Goal: Obtain resource: Obtain resource

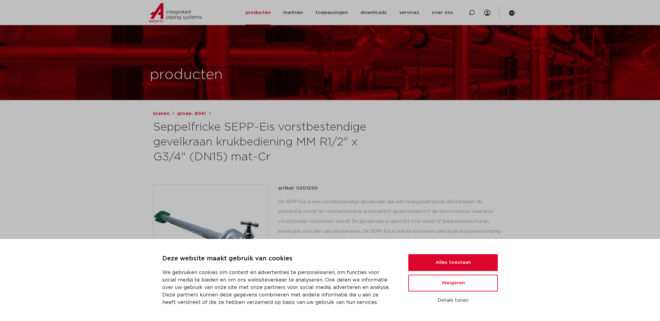
scroll to position [93, 0]
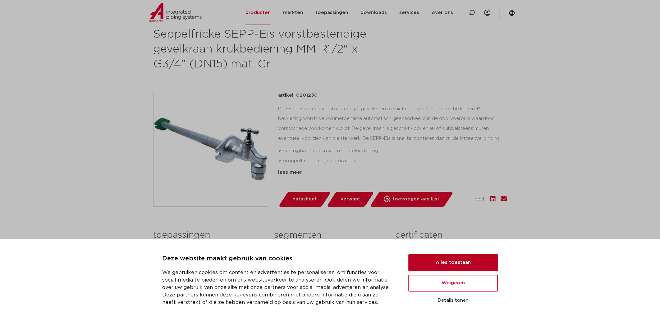
drag, startPoint x: 444, startPoint y: 261, endPoint x: 441, endPoint y: 244, distance: 16.8
click at [444, 261] on button "Alles toestaan" at bounding box center [454, 262] width 90 height 17
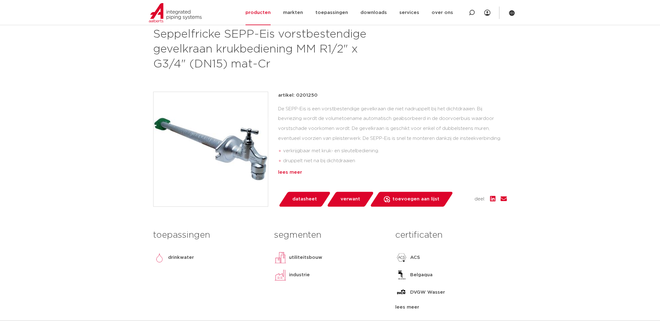
click at [286, 172] on div "lees meer" at bounding box center [392, 172] width 229 height 7
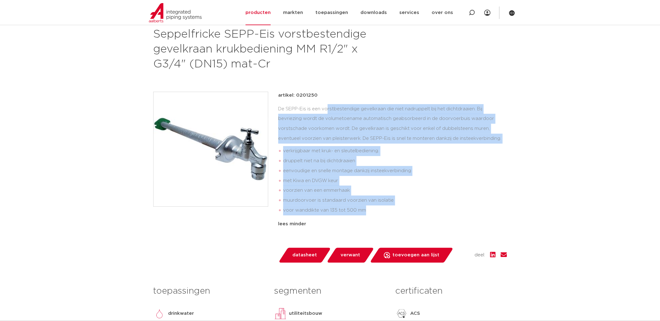
drag, startPoint x: 278, startPoint y: 108, endPoint x: 399, endPoint y: 206, distance: 155.2
click at [399, 206] on div "De SEPP-Eis is een vorstbestendige gevelkraan die niet nadruppelt bij het dicht…" at bounding box center [392, 161] width 229 height 114
click at [375, 215] on li "voor wanddikte van 135 tot 500 mm" at bounding box center [395, 210] width 224 height 10
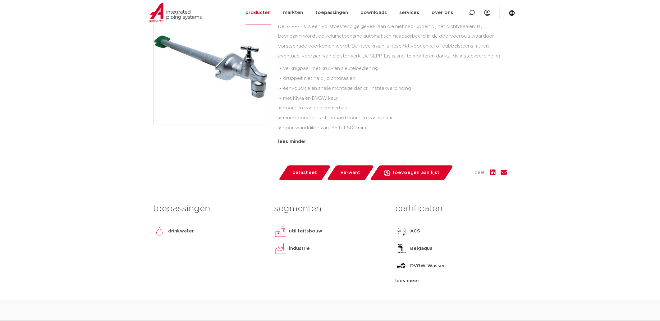
scroll to position [187, 0]
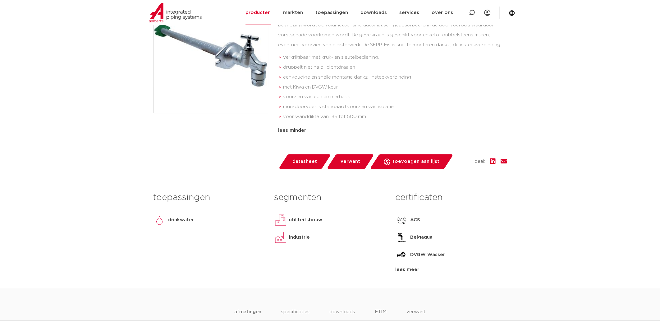
click at [298, 158] on span "datasheet" at bounding box center [305, 162] width 25 height 10
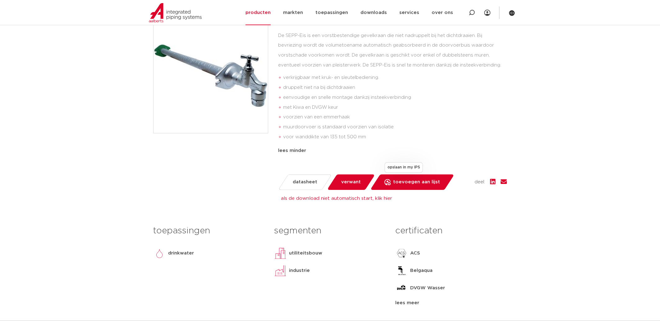
scroll to position [155, 0]
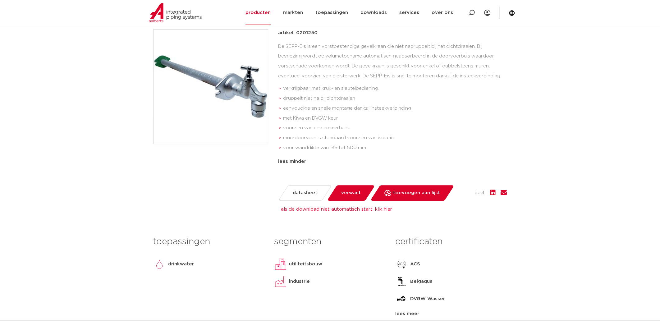
click at [356, 193] on span "verwant" at bounding box center [351, 193] width 20 height 10
